Goal: Task Accomplishment & Management: Use online tool/utility

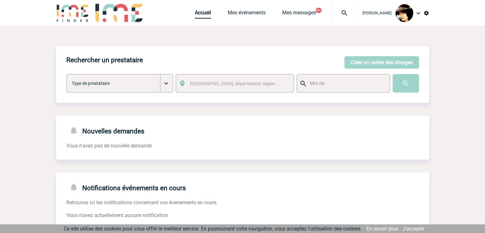
click at [339, 11] on img at bounding box center [344, 13] width 23 height 8
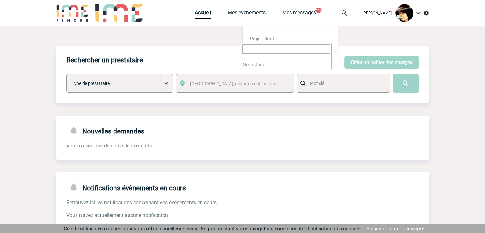
click at [276, 48] on input "search" at bounding box center [286, 48] width 88 height 9
type input "2"
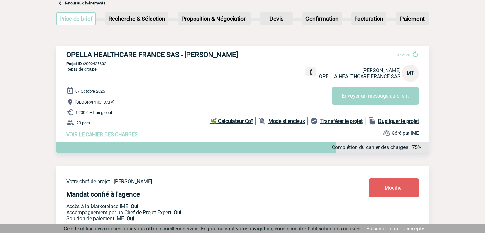
scroll to position [64, 0]
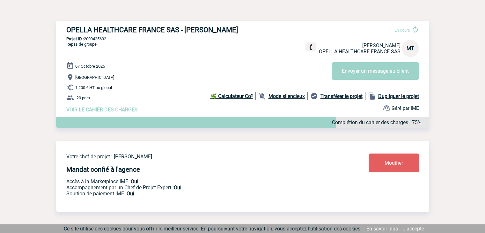
click at [388, 165] on span "Modifier" at bounding box center [393, 163] width 18 height 6
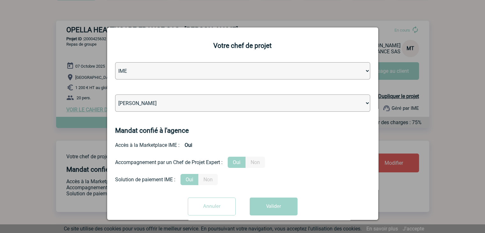
click at [204, 104] on select "Léa PITTIGLIO Yanis DE CLERCQ Victor KALB Jean-Chris NTAMACK Stefan MILADINOVIC…" at bounding box center [242, 102] width 255 height 17
select select "131233"
drag, startPoint x: 204, startPoint y: 104, endPoint x: 215, endPoint y: 111, distance: 13.8
click at [204, 104] on select "Léa PITTIGLIO Yanis DE CLERCQ Victor KALB Jean-Chris NTAMACK Stefan MILADINOVIC…" at bounding box center [242, 102] width 255 height 17
click at [277, 211] on button "Valider" at bounding box center [274, 206] width 48 height 18
